Goal: Find specific page/section: Find specific page/section

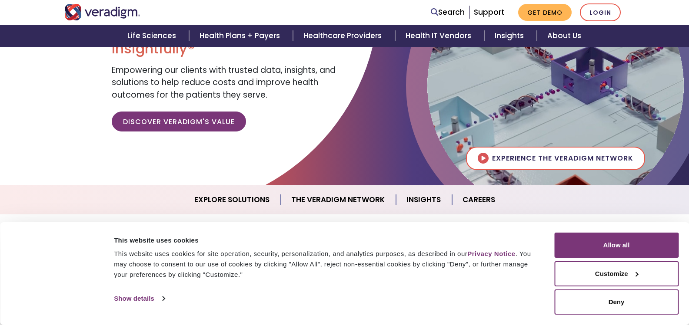
scroll to position [109, 0]
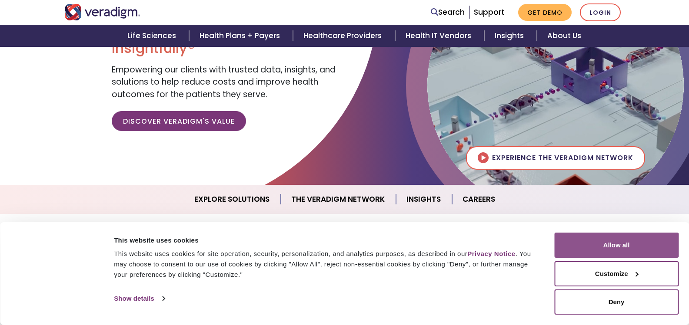
click at [603, 245] on button "Allow all" at bounding box center [616, 245] width 124 height 25
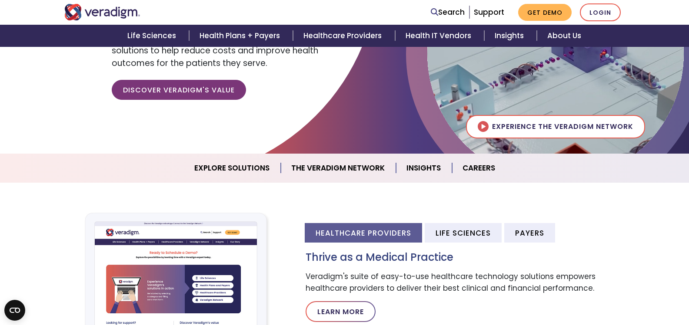
scroll to position [173, 0]
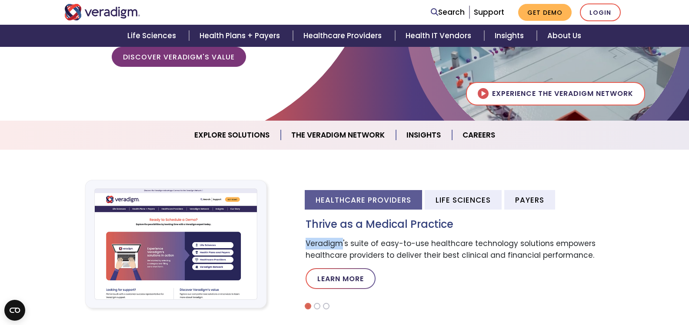
drag, startPoint x: 305, startPoint y: 242, endPoint x: 336, endPoint y: 247, distance: 31.3
click at [339, 245] on p "Veradigm's suite of easy-to-use healthcare technology solutions empowers health…" at bounding box center [464, 249] width 319 height 23
copy p "Veradigm"
click at [477, 135] on link "Careers" at bounding box center [478, 135] width 53 height 22
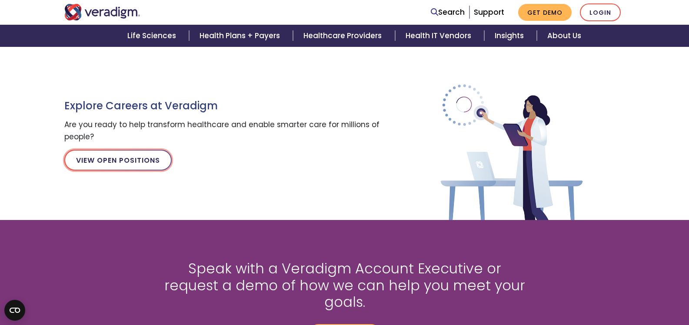
click at [130, 161] on link "View Open Positions" at bounding box center [117, 160] width 107 height 21
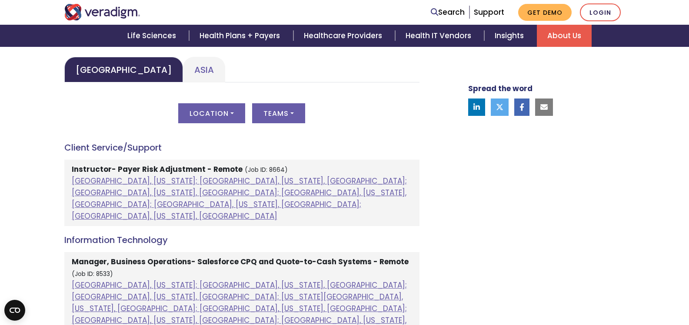
scroll to position [429, 0]
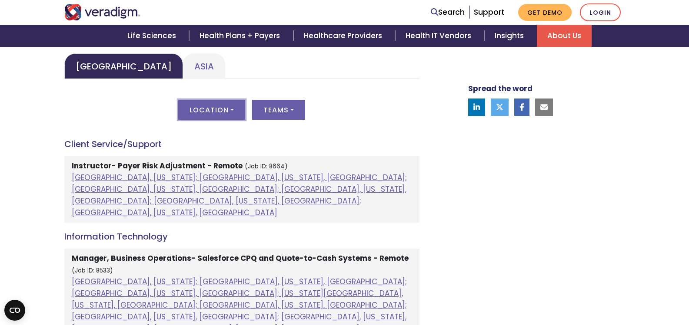
click at [233, 106] on button "Location" at bounding box center [211, 110] width 67 height 20
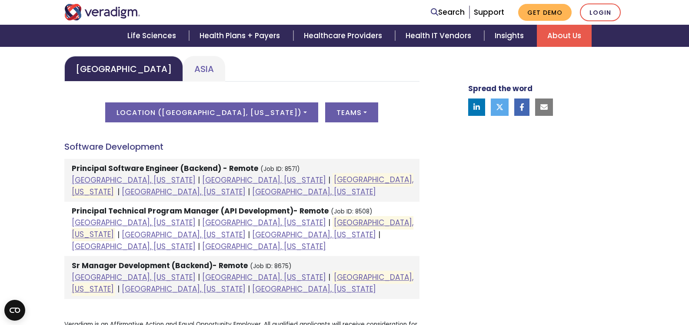
scroll to position [419, 0]
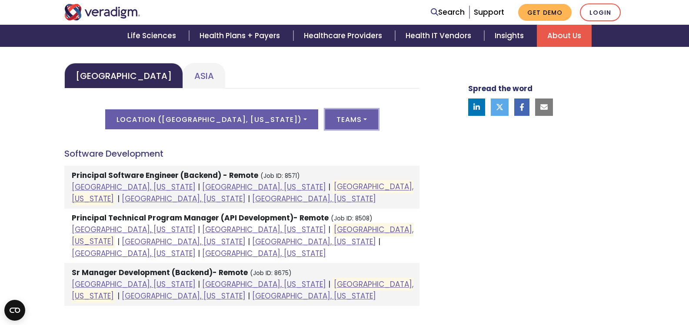
click at [326, 115] on button "Teams" at bounding box center [351, 119] width 53 height 20
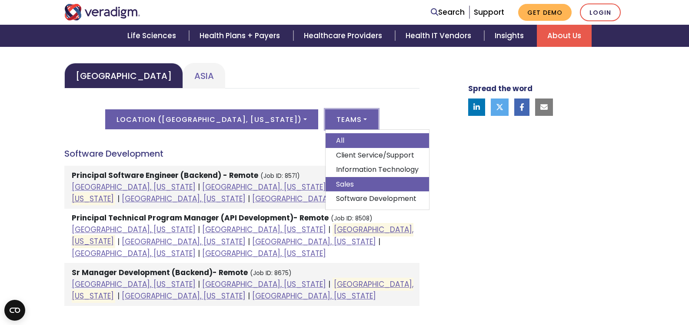
click at [325, 189] on link "Sales" at bounding box center [376, 184] width 103 height 15
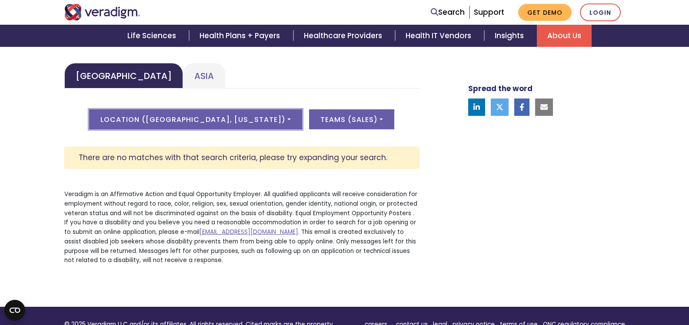
click at [252, 111] on button "Location ( [GEOGRAPHIC_DATA], [US_STATE] )" at bounding box center [195, 119] width 213 height 20
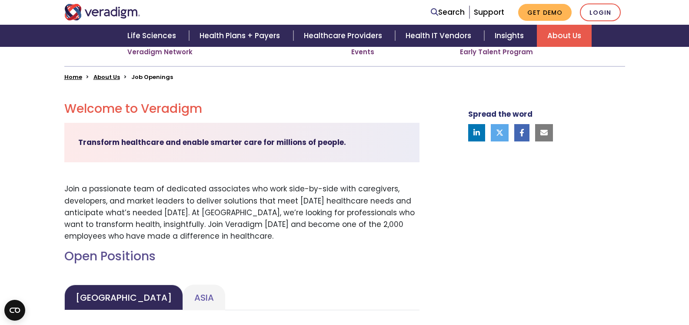
scroll to position [174, 0]
